Goal: Communication & Community: Ask a question

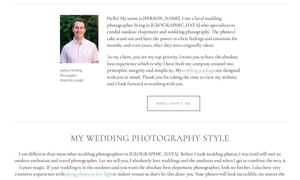
scroll to position [254, 0]
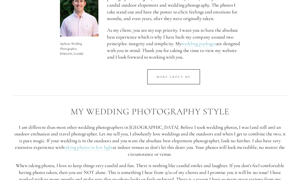
click at [193, 75] on link "More about me" at bounding box center [173, 76] width 53 height 15
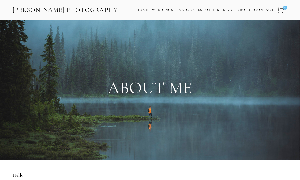
click at [268, 8] on link "Contact" at bounding box center [264, 9] width 20 height 7
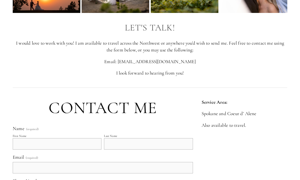
scroll to position [98, 0]
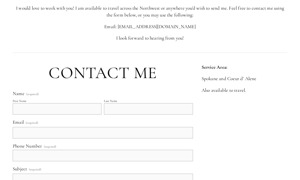
click at [58, 106] on input "First Name" at bounding box center [57, 109] width 89 height 11
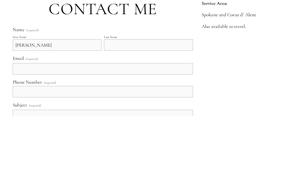
type input "[PERSON_NAME]"
click at [135, 104] on input "Last Name" at bounding box center [148, 109] width 89 height 11
type input "Gray"
click at [64, 128] on input "Email (required)" at bounding box center [103, 133] width 180 height 11
click at [22, 128] on input "s. [EMAIL_ADDRESS][DOMAIN_NAME]" at bounding box center [103, 133] width 180 height 11
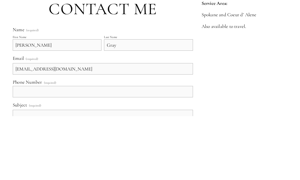
click at [111, 128] on input "[EMAIL_ADDRESS][DOMAIN_NAME]" at bounding box center [103, 133] width 180 height 11
click at [22, 128] on input "[EMAIL_ADDRESS][DOMAIN_NAME]" at bounding box center [103, 133] width 180 height 11
click at [21, 128] on input "[EMAIL_ADDRESS][DOMAIN_NAME]" at bounding box center [103, 133] width 180 height 11
click at [23, 128] on input "[EMAIL_ADDRESS][DOMAIN_NAME]" at bounding box center [103, 133] width 180 height 11
click at [18, 128] on input "[EMAIL_ADDRESS][DOMAIN_NAME]" at bounding box center [103, 133] width 180 height 11
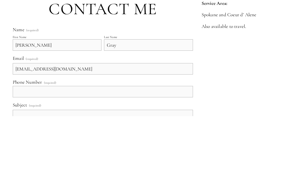
click at [23, 128] on input "[EMAIL_ADDRESS][DOMAIN_NAME]" at bounding box center [103, 133] width 180 height 11
click at [21, 128] on input "[EMAIL_ADDRESS][DOMAIN_NAME]" at bounding box center [103, 133] width 180 height 11
click at [24, 128] on input "[EMAIL_ADDRESS][DOMAIN_NAME]" at bounding box center [103, 133] width 180 height 11
click at [22, 128] on input "[EMAIL_ADDRESS][DOMAIN_NAME]" at bounding box center [103, 133] width 180 height 11
click at [27, 128] on input "[EMAIL_ADDRESS][DOMAIN_NAME]" at bounding box center [103, 133] width 180 height 11
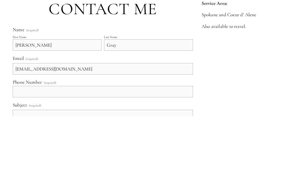
click at [26, 128] on input "[EMAIL_ADDRESS][DOMAIN_NAME]" at bounding box center [103, 133] width 180 height 11
click at [138, 128] on input "[EMAIL_ADDRESS][DOMAIN_NAME]" at bounding box center [103, 133] width 180 height 11
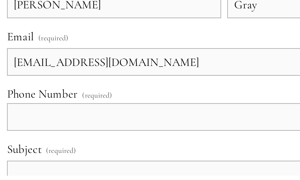
click at [13, 128] on input "[EMAIL_ADDRESS][DOMAIN_NAME]" at bounding box center [103, 133] width 180 height 11
click at [15, 128] on input "[EMAIL_ADDRESS][DOMAIN_NAME]" at bounding box center [103, 133] width 180 height 11
click at [13, 128] on input "[EMAIL_ADDRESS][DOMAIN_NAME]" at bounding box center [103, 133] width 180 height 11
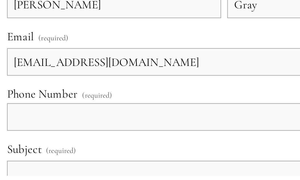
scroll to position [107, 0]
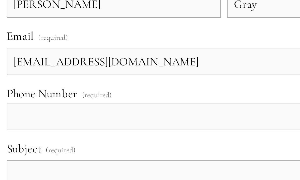
click at [13, 119] on input "[EMAIL_ADDRESS][DOMAIN_NAME]" at bounding box center [103, 124] width 180 height 11
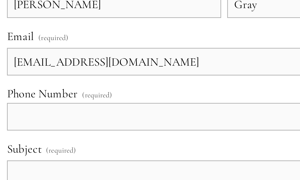
click at [13, 119] on input "[EMAIL_ADDRESS][DOMAIN_NAME]" at bounding box center [103, 124] width 180 height 11
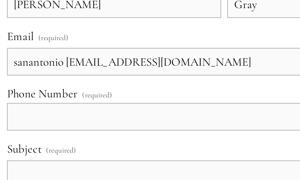
click at [26, 119] on input "sanantonio [EMAIL_ADDRESS][DOMAIN_NAME]" at bounding box center [103, 124] width 180 height 11
click at [28, 119] on input "sanantonio [EMAIL_ADDRESS][DOMAIN_NAME]" at bounding box center [103, 124] width 180 height 11
click at [60, 119] on input "sanantonio [EMAIL_ADDRESS][DOMAIN_NAME]" at bounding box center [103, 124] width 180 height 11
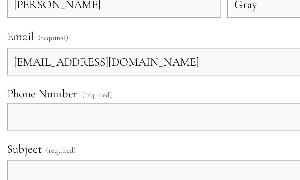
click at [108, 119] on input "[EMAIL_ADDRESS][DOMAIN_NAME]" at bounding box center [103, 124] width 180 height 11
type input "[EMAIL_ADDRESS][DOMAIN_NAME]"
click at [44, 142] on input "text" at bounding box center [103, 147] width 180 height 11
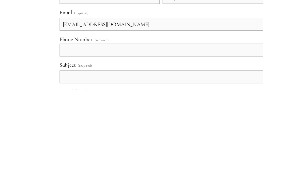
scroll to position [191, 0]
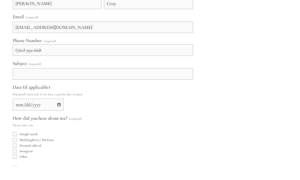
type input "[PHONE_NUMBER]"
click at [80, 82] on input "Subject (required)" at bounding box center [103, 87] width 180 height 11
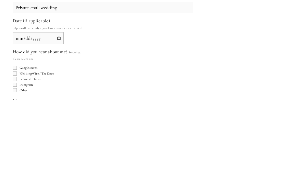
type input "Private small wedding"
click at [58, 113] on input "Date (if applicable)" at bounding box center [38, 119] width 51 height 12
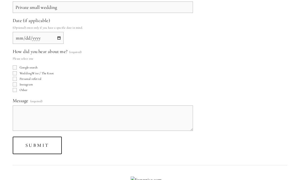
type input "[DATE]"
click at [35, 68] on span "Google search" at bounding box center [29, 68] width 18 height 4
click at [17, 68] on input "Google search" at bounding box center [15, 68] width 4 height 4
checkbox input "true"
click at [92, 111] on textarea "Message (required)" at bounding box center [103, 118] width 180 height 25
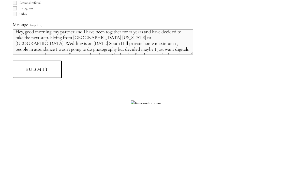
scroll to position [347, 0]
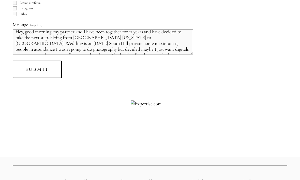
click at [189, 40] on textarea "Hey, good morning, my partner and I have been together for 21 years and have de…" at bounding box center [103, 41] width 180 height 25
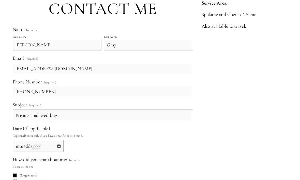
scroll to position [163, 0]
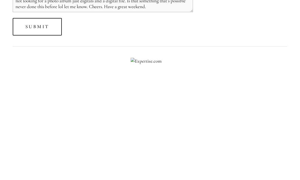
type textarea "Hey, good morning, my partner and I have been together for 21 years and have de…"
click at [42, 90] on span "Submit" at bounding box center [37, 93] width 24 height 6
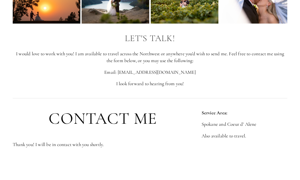
scroll to position [0, 0]
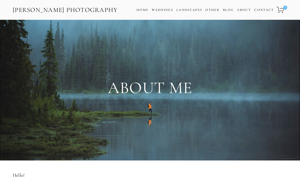
scroll to position [254, 0]
